Goal: Task Accomplishment & Management: Complete application form

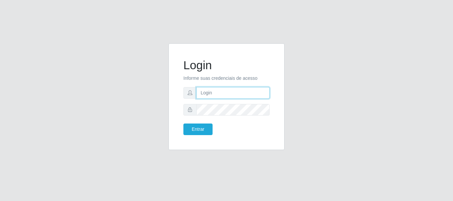
click at [204, 93] on input "text" at bounding box center [232, 93] width 73 height 12
type input "[PERSON_NAME]"
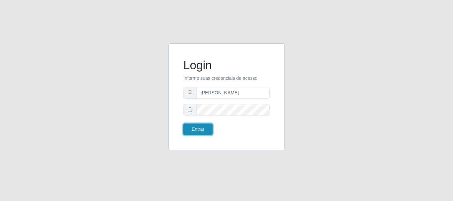
click at [197, 127] on button "Entrar" at bounding box center [197, 130] width 29 height 12
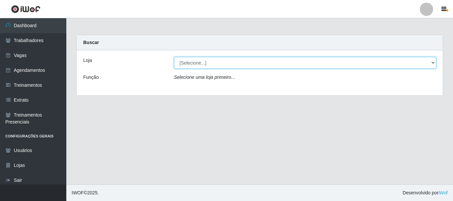
drag, startPoint x: 286, startPoint y: 101, endPoint x: 215, endPoint y: 67, distance: 78.1
click at [215, 67] on select "[Selecione...] [PERSON_NAME]" at bounding box center [305, 63] width 262 height 12
select select "230"
click at [174, 57] on select "[Selecione...] [PERSON_NAME]" at bounding box center [305, 63] width 262 height 12
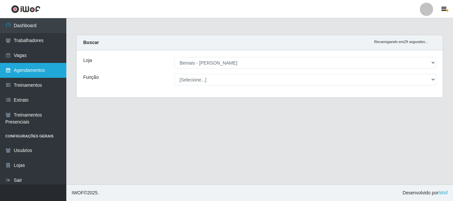
click at [38, 67] on link "Agendamentos" at bounding box center [33, 70] width 66 height 15
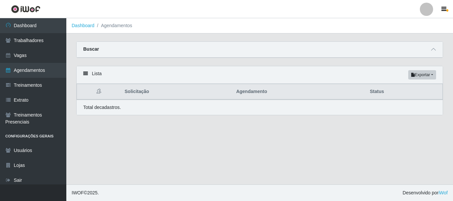
click at [190, 49] on div "Buscar" at bounding box center [260, 50] width 366 height 16
click at [203, 50] on div "Buscar" at bounding box center [260, 50] width 366 height 16
click at [431, 51] on icon at bounding box center [433, 49] width 5 height 5
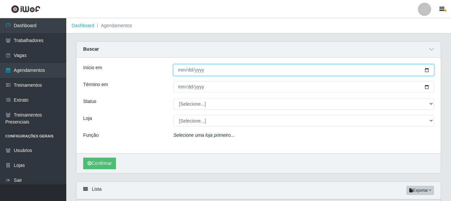
click at [427, 70] on input "Início em" at bounding box center [303, 70] width 261 height 12
type input "[DATE]"
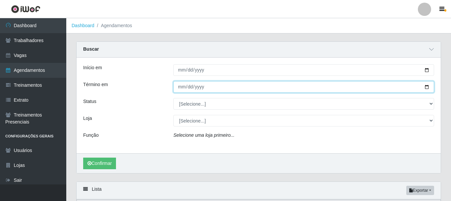
click at [427, 86] on input "Término em" at bounding box center [303, 87] width 261 height 12
type input "[DATE]"
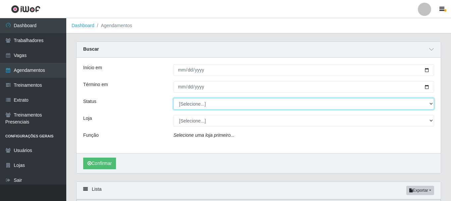
drag, startPoint x: 432, startPoint y: 104, endPoint x: 429, endPoint y: 102, distance: 3.6
click at [432, 104] on select "[Selecione...] AGENDADO AGUARDANDO LIBERAR EM ANDAMENTO EM REVISÃO FINALIZADO C…" at bounding box center [303, 104] width 261 height 12
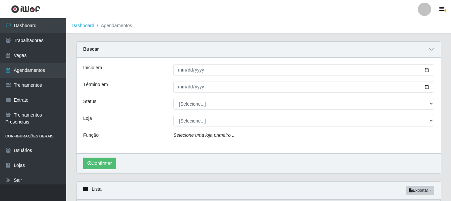
click at [113, 117] on div "Loja" at bounding box center [123, 121] width 90 height 12
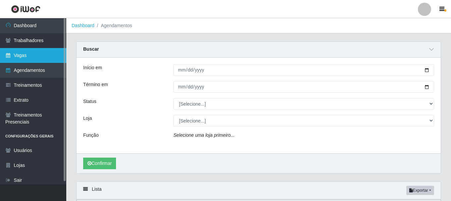
click at [24, 52] on link "Vagas" at bounding box center [33, 55] width 66 height 15
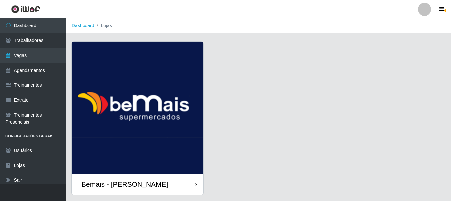
click at [122, 180] on div "Bemais - [PERSON_NAME]" at bounding box center [125, 184] width 86 height 8
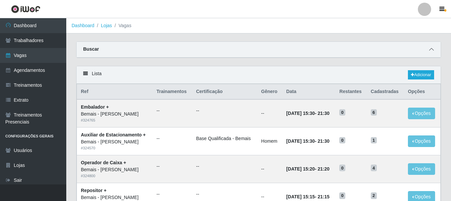
click at [432, 51] on icon at bounding box center [431, 49] width 5 height 5
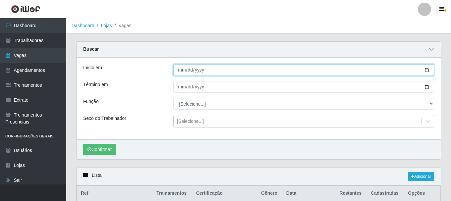
click at [427, 71] on input "Início em" at bounding box center [303, 70] width 261 height 12
type input "[DATE]"
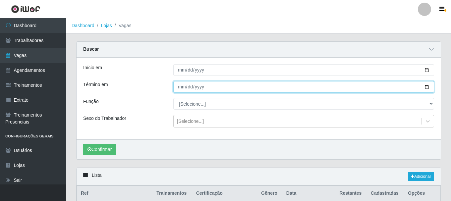
click at [425, 88] on input "Término em" at bounding box center [303, 87] width 261 height 12
type input "[DATE]"
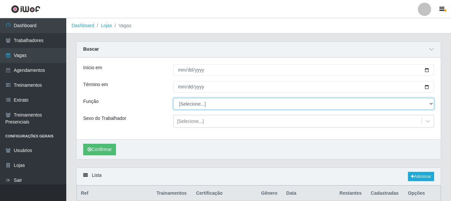
click at [430, 103] on select "[Selecione...] ASG ASG + ASG ++ Auxiliar de Depósito Auxiliar de Depósito + Aux…" at bounding box center [303, 104] width 261 height 12
select select "79"
click at [173, 98] on select "[Selecione...] ASG ASG + ASG ++ Auxiliar de Depósito Auxiliar de Depósito + Aux…" at bounding box center [303, 104] width 261 height 12
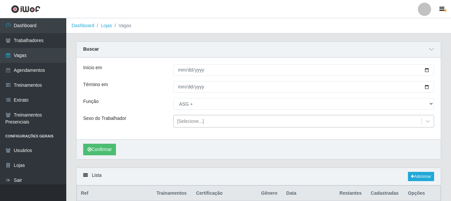
click at [207, 118] on div "[Selecione...]" at bounding box center [298, 121] width 248 height 11
click at [100, 148] on button "Confirmar" at bounding box center [99, 150] width 33 height 12
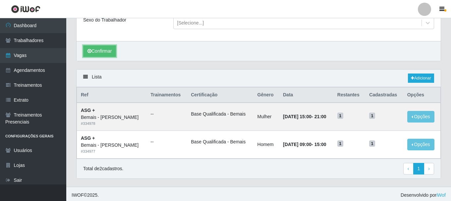
scroll to position [101, 0]
